Goal: Transaction & Acquisition: Book appointment/travel/reservation

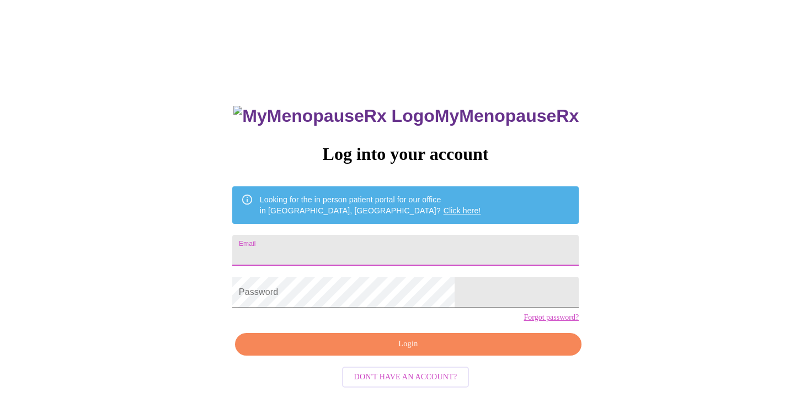
click at [325, 250] on input "Email" at bounding box center [405, 250] width 346 height 31
type input "[EMAIL_ADDRESS][DOMAIN_NAME]"
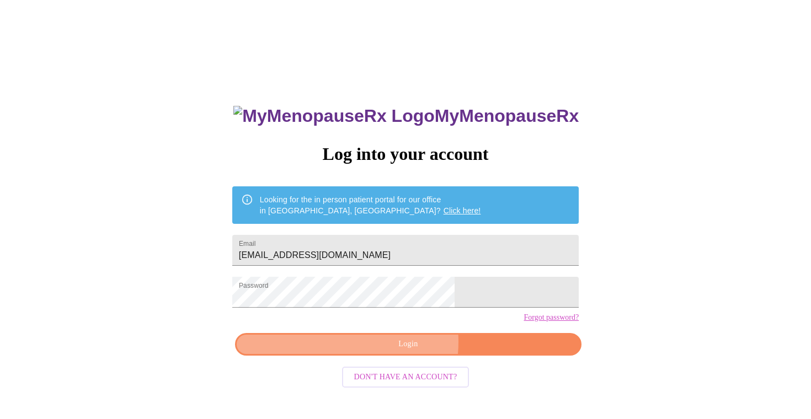
click at [390, 351] on span "Login" at bounding box center [408, 344] width 321 height 14
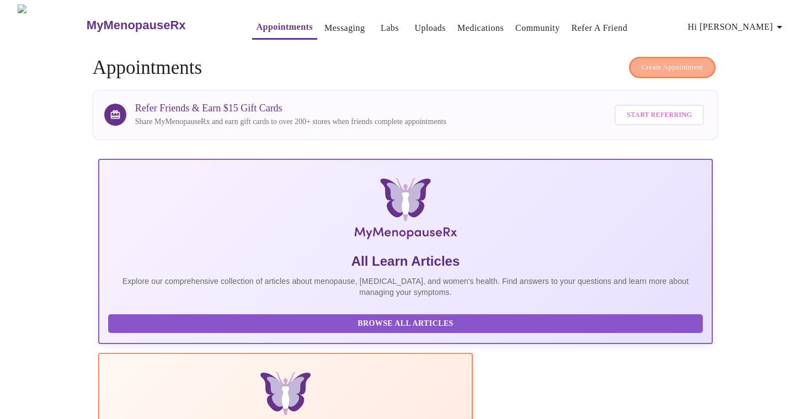
click at [657, 63] on span "Create Appointment" at bounding box center [672, 67] width 62 height 13
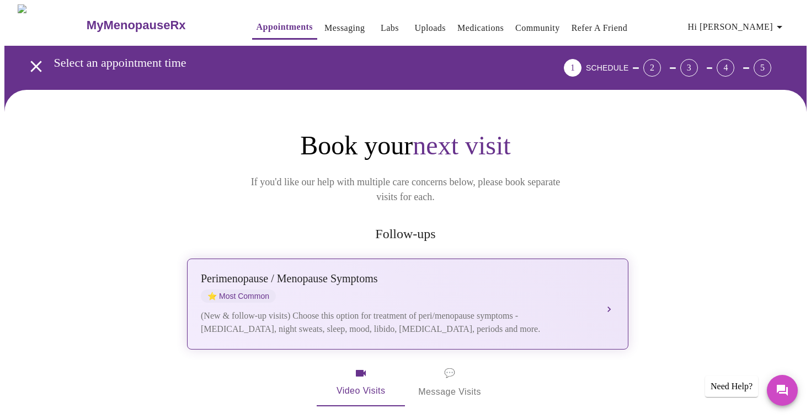
click at [419, 272] on div "Perimenopause / Menopause Symptoms" at bounding box center [397, 278] width 392 height 13
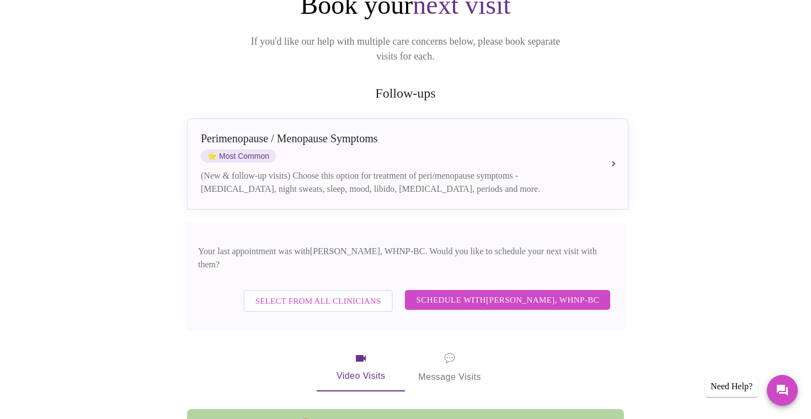
click at [448, 293] on span "Schedule with [PERSON_NAME], WHNP-BC" at bounding box center [507, 300] width 183 height 14
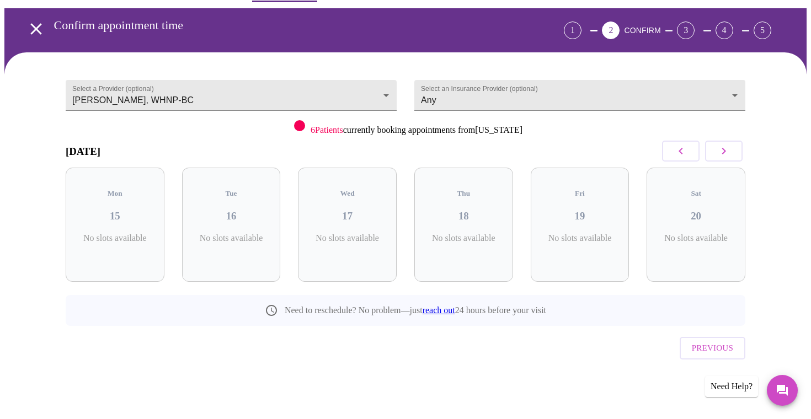
scroll to position [14, 0]
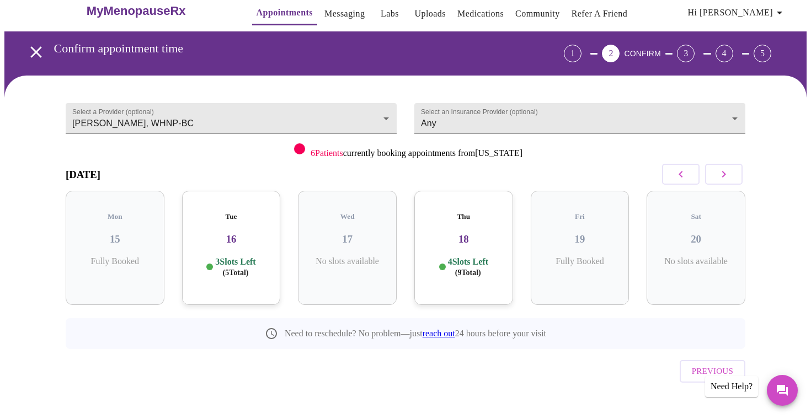
click at [718, 175] on icon "button" at bounding box center [723, 174] width 13 height 13
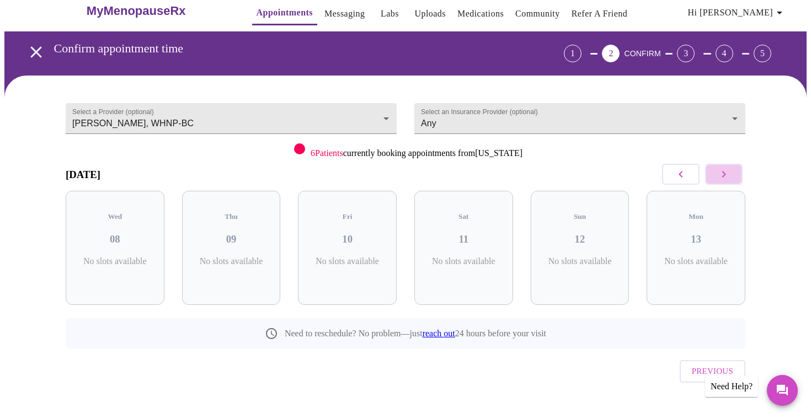
click at [718, 175] on icon "button" at bounding box center [723, 174] width 13 height 13
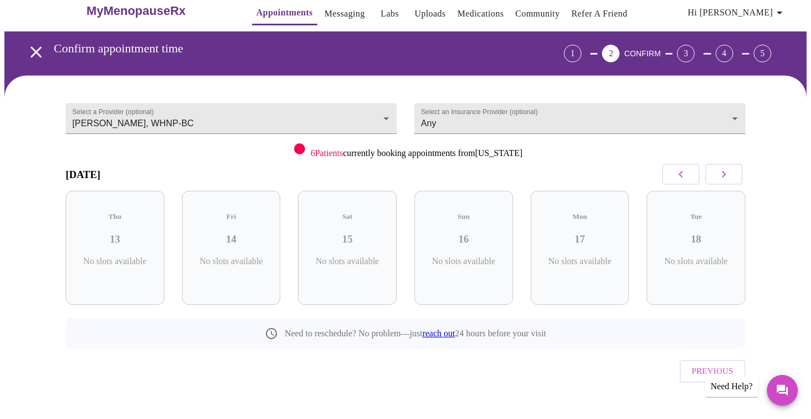
click at [718, 175] on icon "button" at bounding box center [723, 174] width 13 height 13
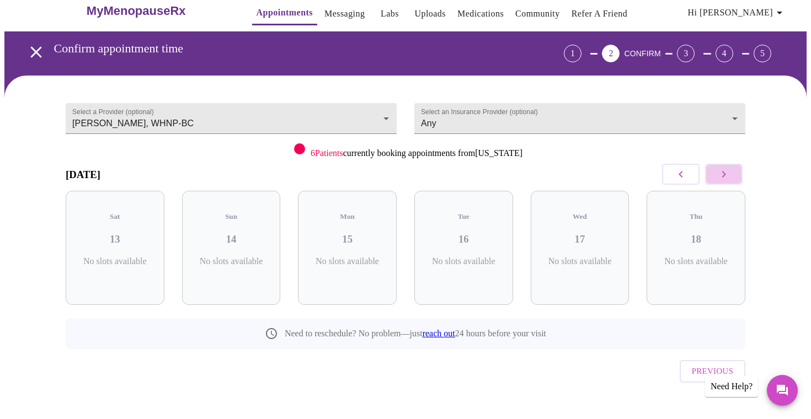
click at [718, 175] on icon "button" at bounding box center [723, 174] width 13 height 13
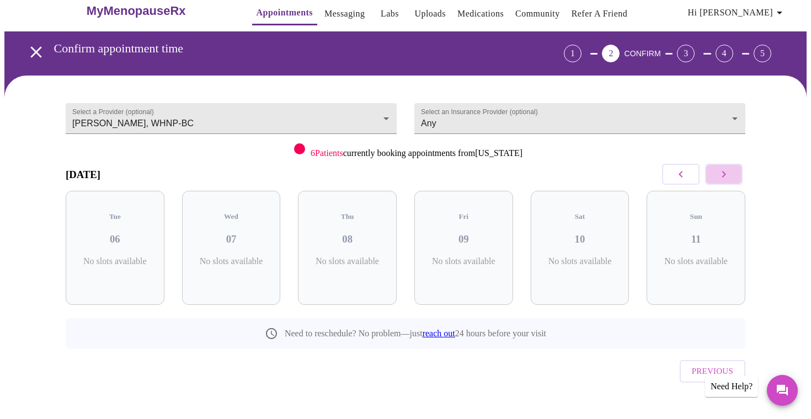
click at [718, 175] on icon "button" at bounding box center [723, 174] width 13 height 13
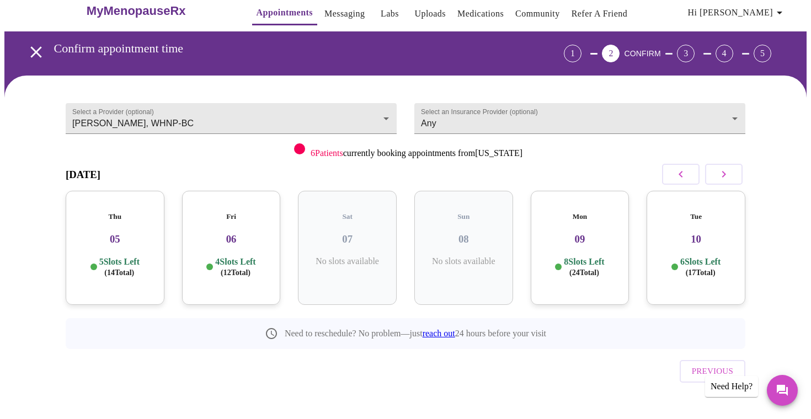
click at [679, 176] on icon "button" at bounding box center [680, 174] width 13 height 13
click at [685, 172] on icon "button" at bounding box center [680, 174] width 13 height 13
click at [720, 180] on button "button" at bounding box center [723, 174] width 37 height 21
click at [136, 233] on h3 "30" at bounding box center [114, 239] width 81 height 12
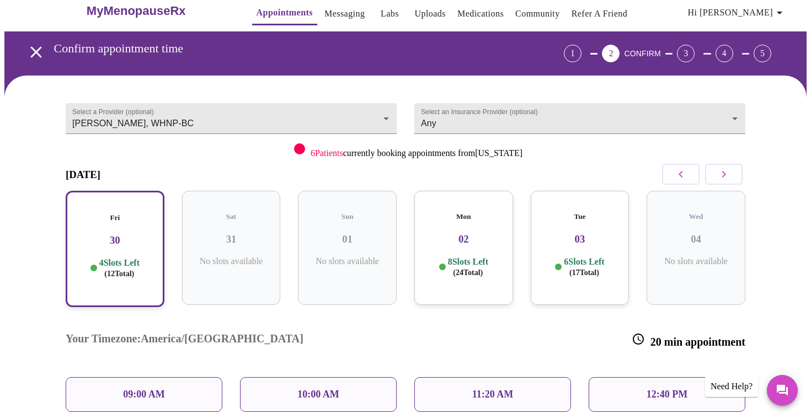
click at [120, 239] on div "Fri 30 4 Slots Left ( 12 Total)" at bounding box center [115, 249] width 99 height 116
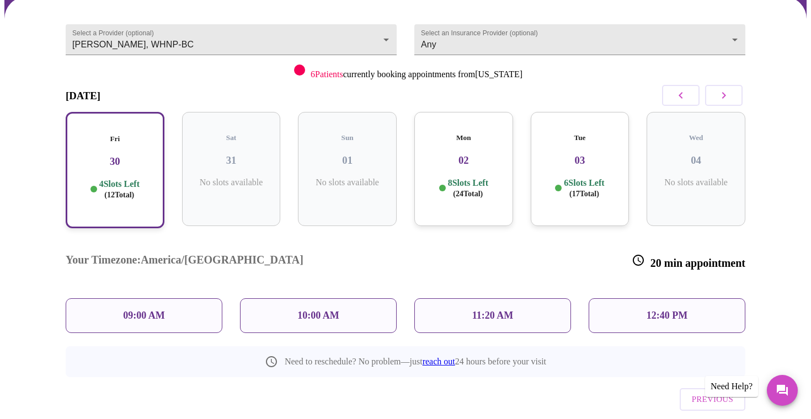
scroll to position [103, 0]
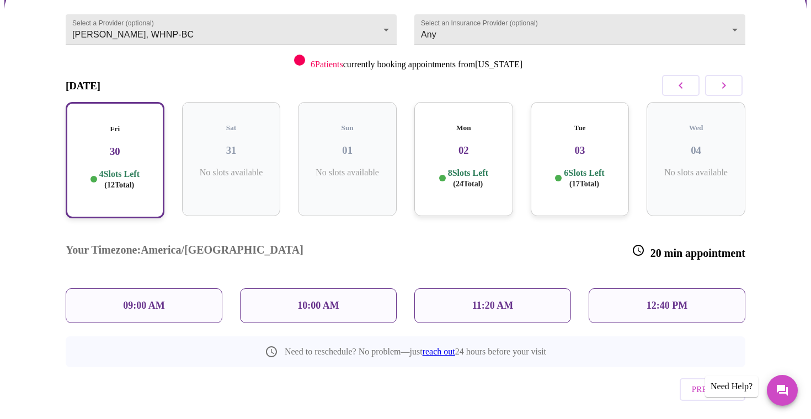
click at [684, 86] on icon "button" at bounding box center [680, 85] width 13 height 13
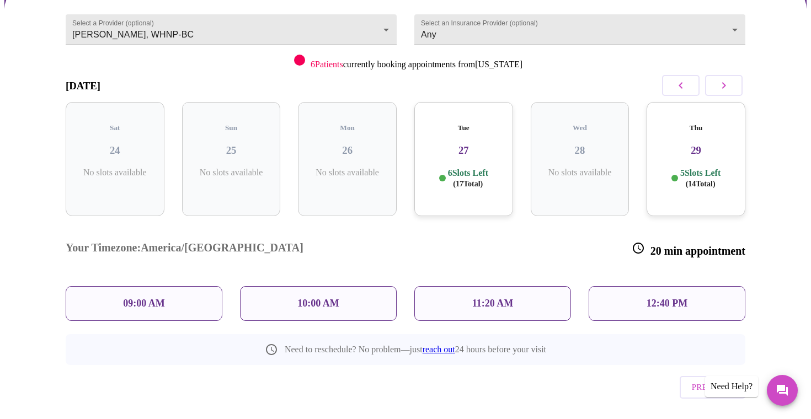
click at [473, 180] on span "( 17 Total)" at bounding box center [468, 184] width 30 height 8
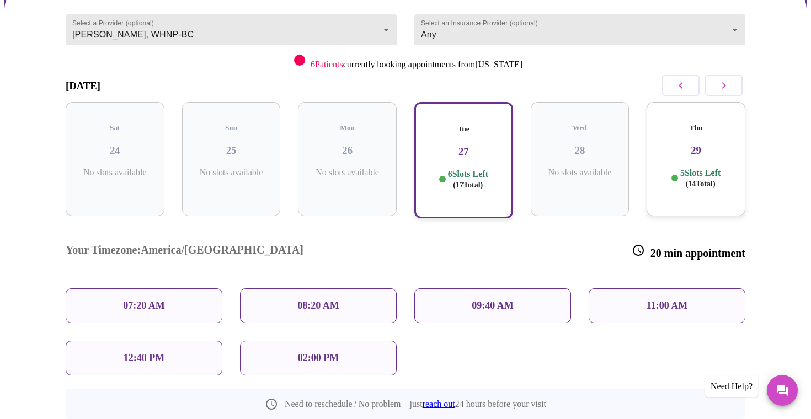
click at [303, 300] on p "08:20 AM" at bounding box center [318, 306] width 42 height 12
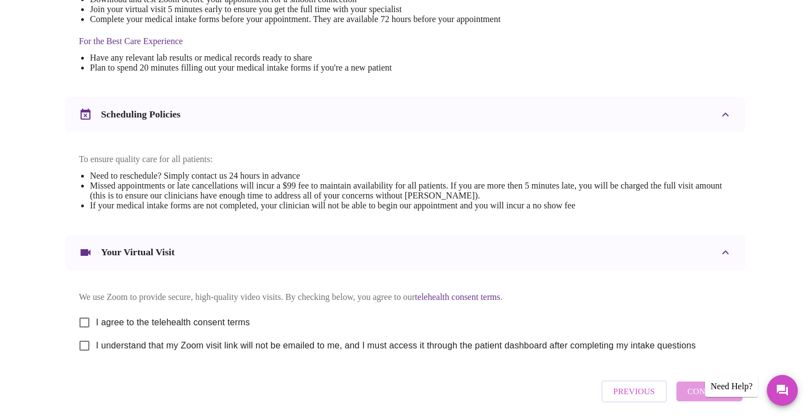
scroll to position [380, 0]
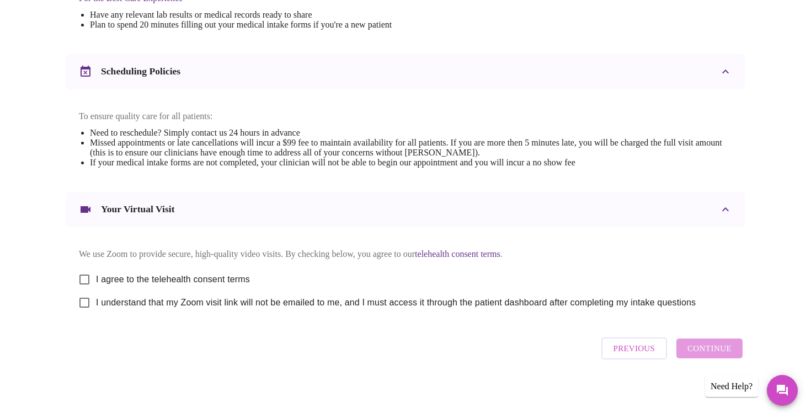
click at [82, 277] on input "I agree to the telehealth consent terms" at bounding box center [84, 279] width 23 height 23
checkbox input "true"
click at [82, 297] on input "I understand that my Zoom visit link will not be emailed to me, and I must acce…" at bounding box center [84, 302] width 23 height 23
checkbox input "true"
click at [708, 351] on span "Continue" at bounding box center [709, 348] width 44 height 14
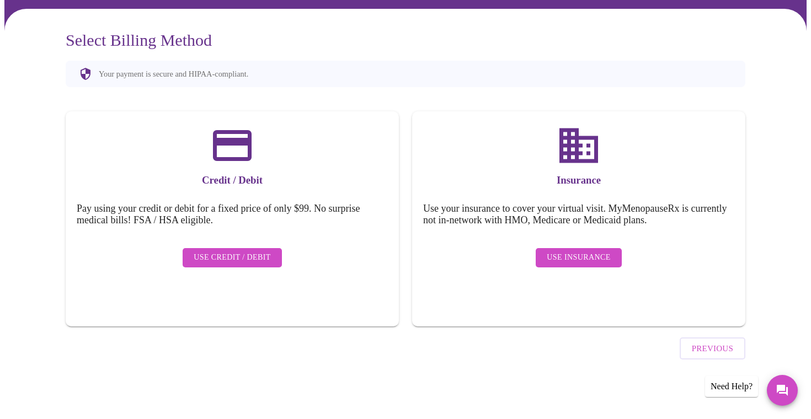
scroll to position [50, 0]
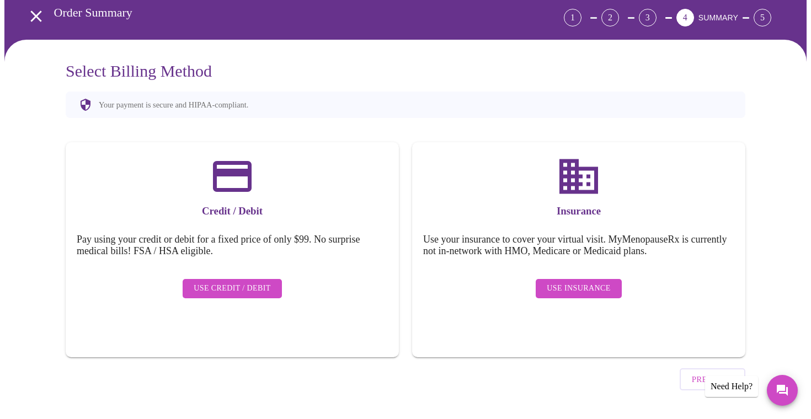
click at [576, 287] on button "Use Insurance" at bounding box center [577, 288] width 85 height 19
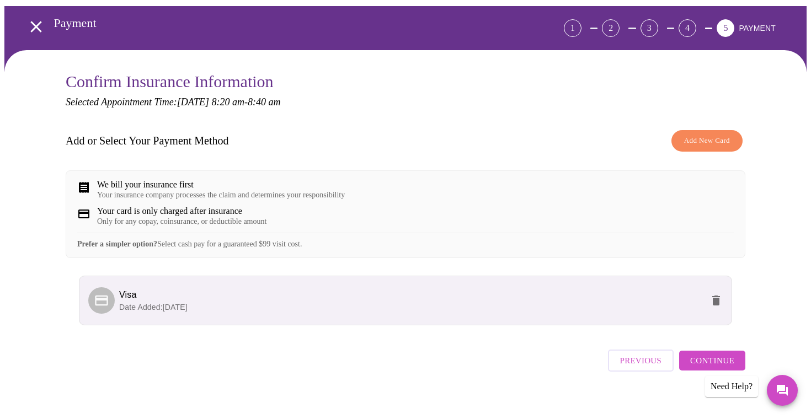
scroll to position [60, 0]
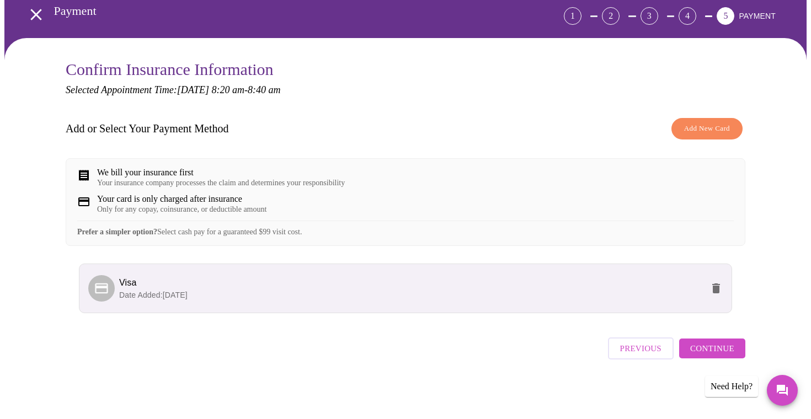
click at [283, 293] on p "Date Added: [DATE]" at bounding box center [410, 295] width 583 height 11
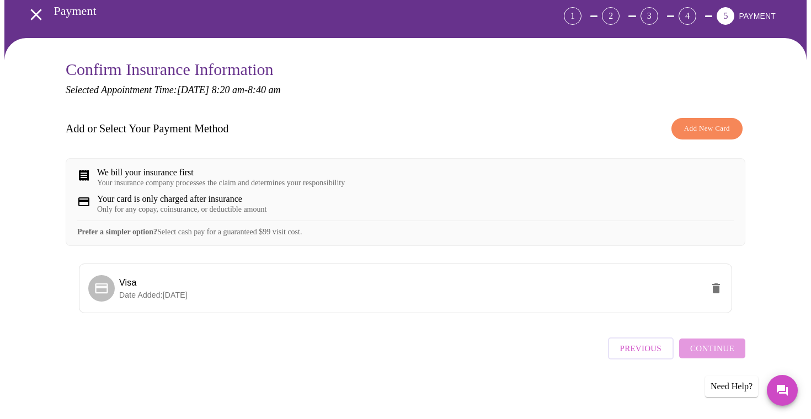
click at [724, 351] on div "Previous Continue" at bounding box center [676, 345] width 137 height 39
click at [227, 205] on div "Only for any copay, coinsurance, or deductible amount" at bounding box center [181, 209] width 169 height 9
click at [684, 122] on span "Add New Card" at bounding box center [707, 128] width 46 height 13
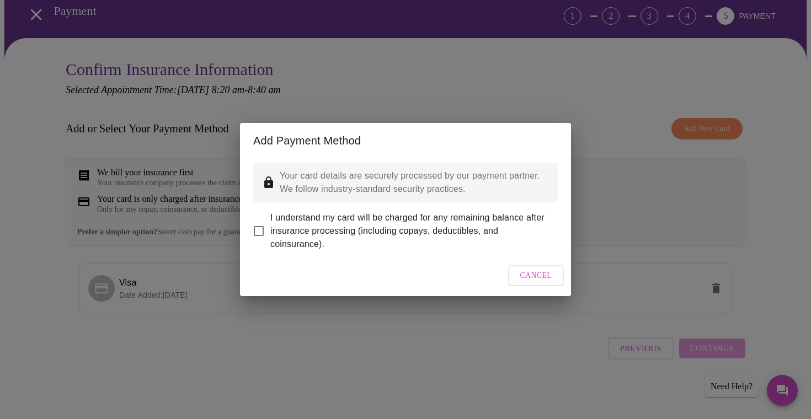
click at [258, 222] on input "I understand my card will be charged for any remaining balance after insurance …" at bounding box center [258, 230] width 23 height 23
checkbox input "true"
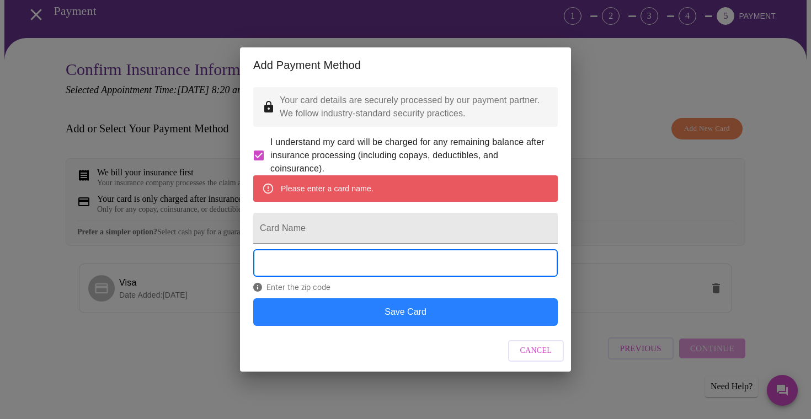
click at [448, 326] on button "Save Card" at bounding box center [405, 312] width 304 height 28
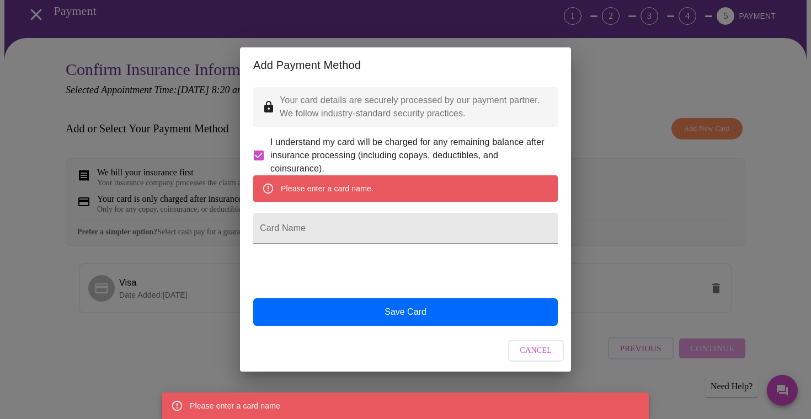
scroll to position [0, 0]
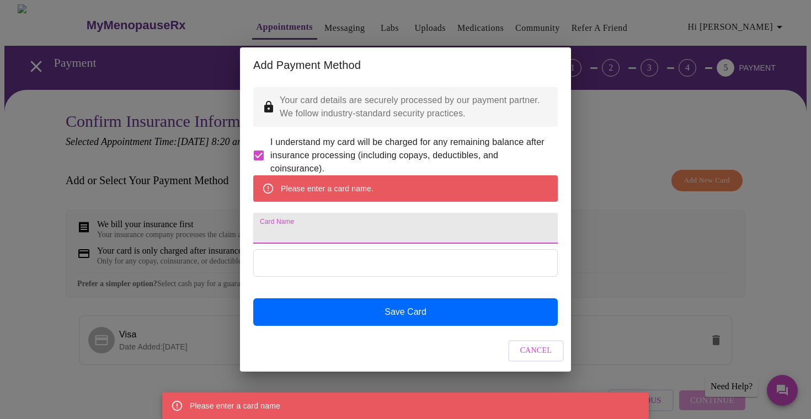
click at [311, 228] on input "Card Name" at bounding box center [405, 228] width 304 height 31
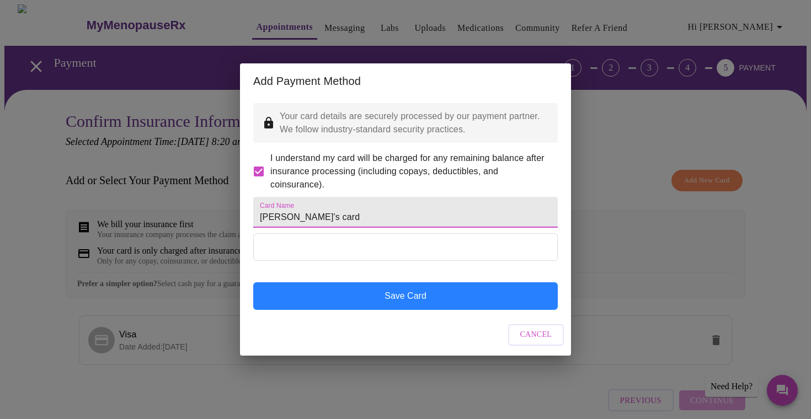
type input "[PERSON_NAME]'s card"
click at [395, 304] on button "Save Card" at bounding box center [405, 296] width 304 height 28
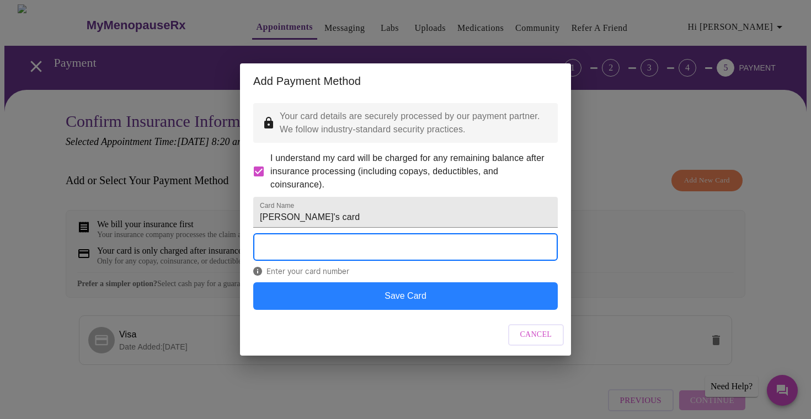
click at [435, 309] on button "Save Card" at bounding box center [405, 296] width 304 height 28
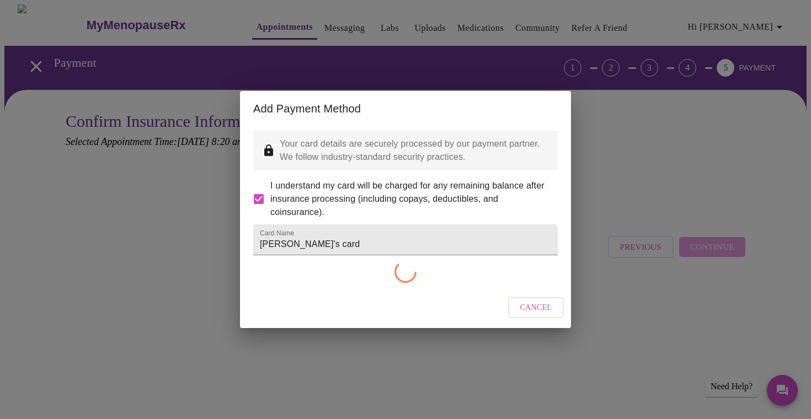
checkbox input "false"
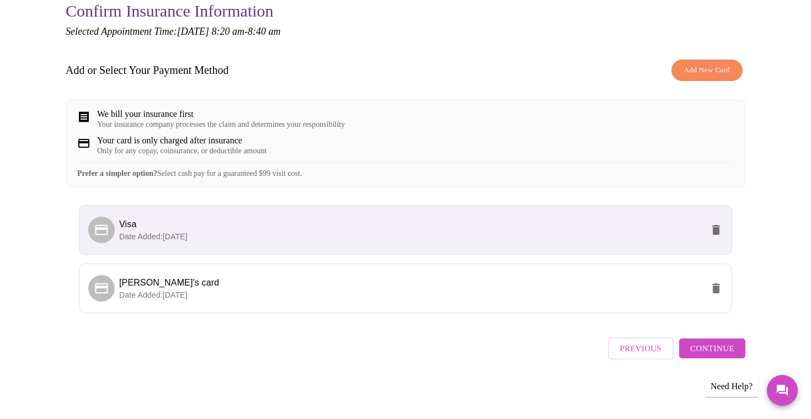
scroll to position [118, 0]
click at [715, 352] on span "Continue" at bounding box center [712, 348] width 44 height 14
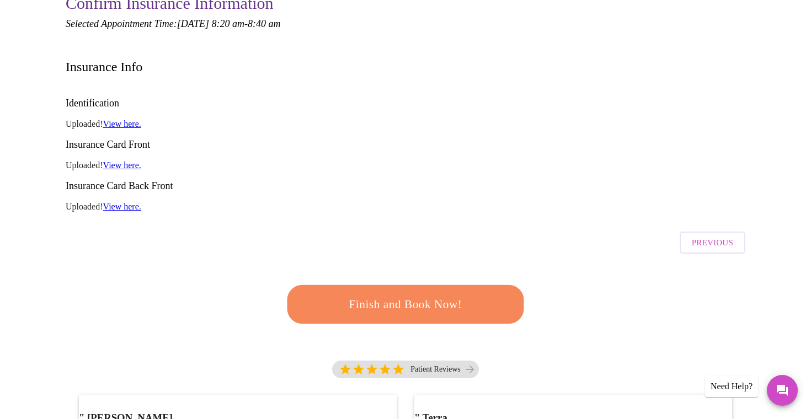
scroll to position [108, 0]
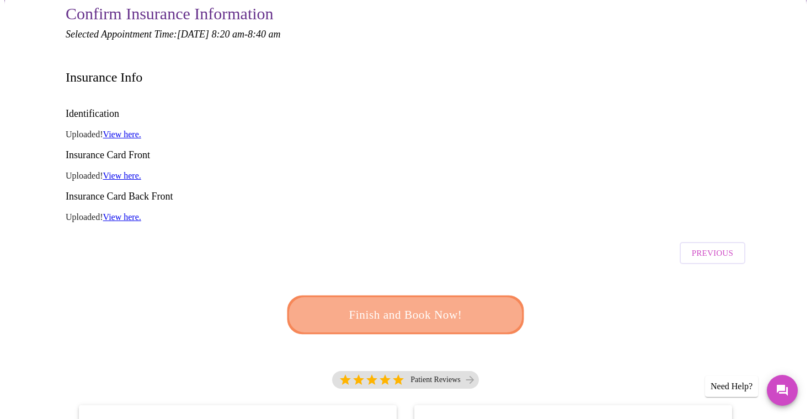
click at [432, 305] on span "Finish and Book Now!" at bounding box center [405, 315] width 205 height 20
